Goal: Navigation & Orientation: Understand site structure

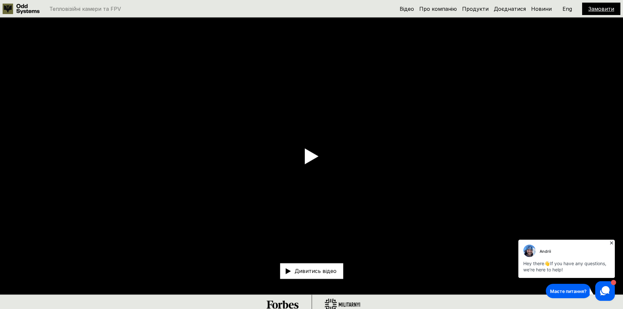
click at [613, 243] on icon at bounding box center [612, 243] width 7 height 7
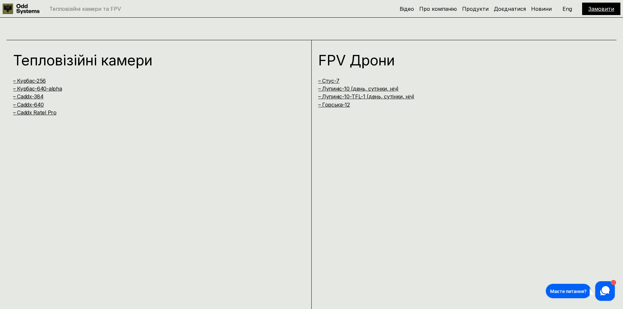
scroll to position [622, 0]
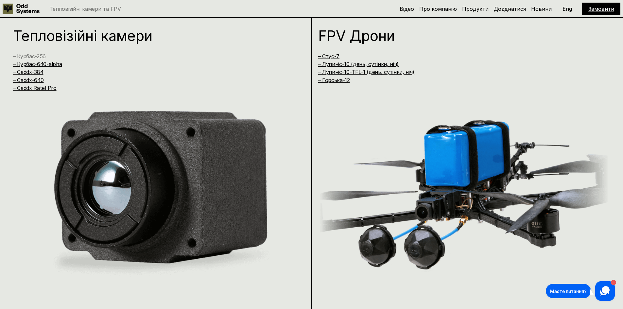
click at [38, 54] on link "– Курбас-256" at bounding box center [29, 56] width 33 height 7
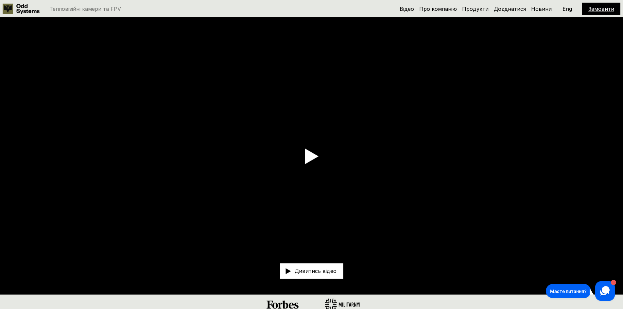
click at [312, 157] on use at bounding box center [312, 157] width 14 height 16
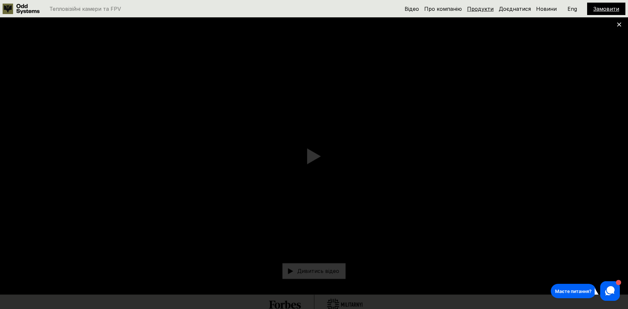
click at [485, 8] on link "Продукти" at bounding box center [480, 9] width 27 height 7
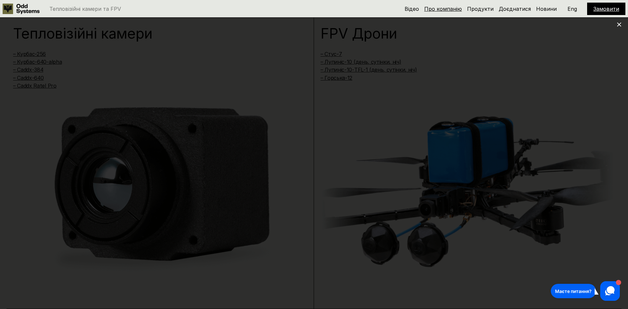
click at [458, 10] on link "Про компанію" at bounding box center [443, 9] width 38 height 7
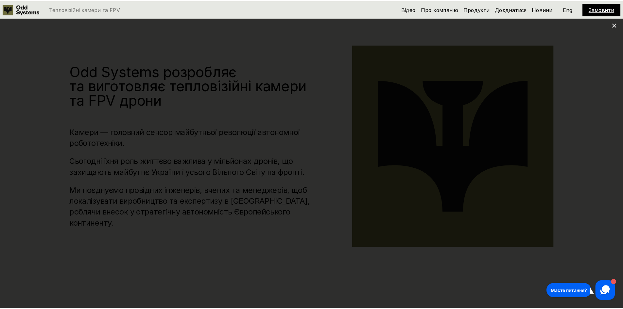
scroll to position [315, 0]
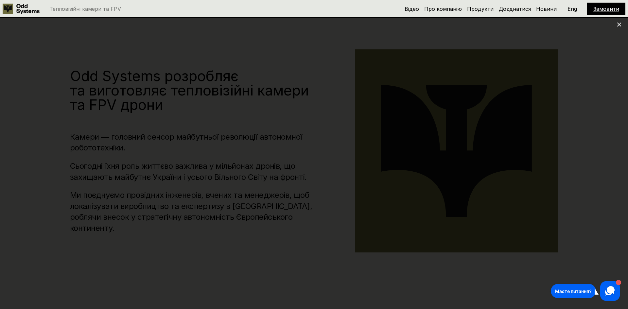
click at [618, 24] on icon at bounding box center [619, 24] width 5 height 5
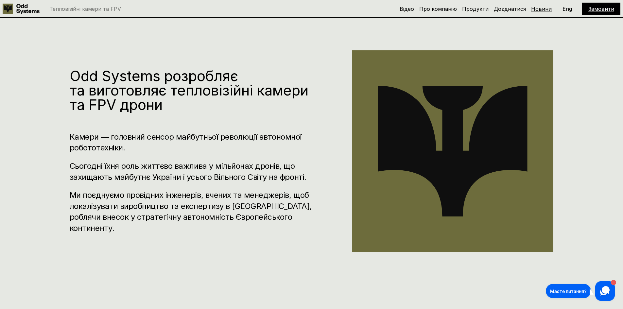
click at [545, 9] on link "Новини" at bounding box center [541, 9] width 21 height 7
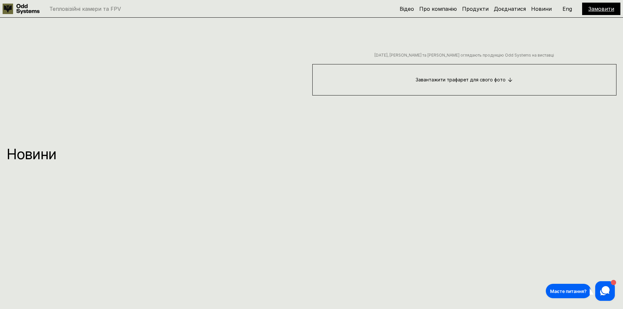
scroll to position [4107, 0]
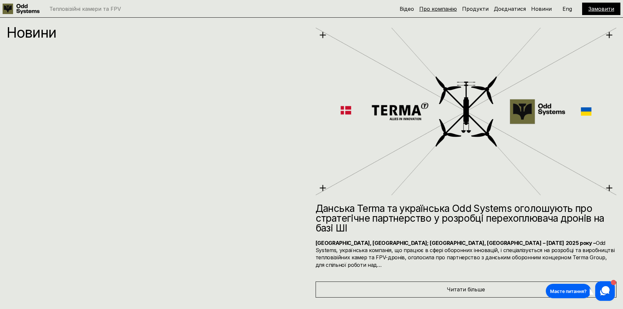
click at [438, 9] on link "Про компанію" at bounding box center [439, 9] width 38 height 7
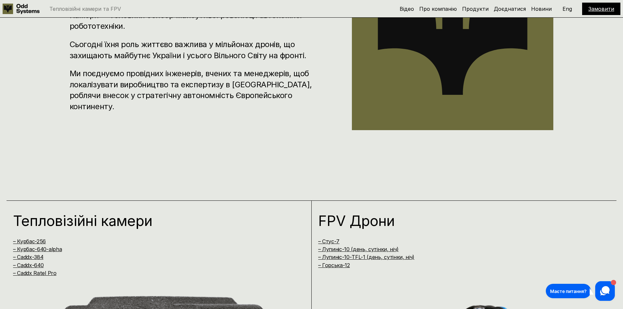
scroll to position [315, 0]
